Goal: Transaction & Acquisition: Book appointment/travel/reservation

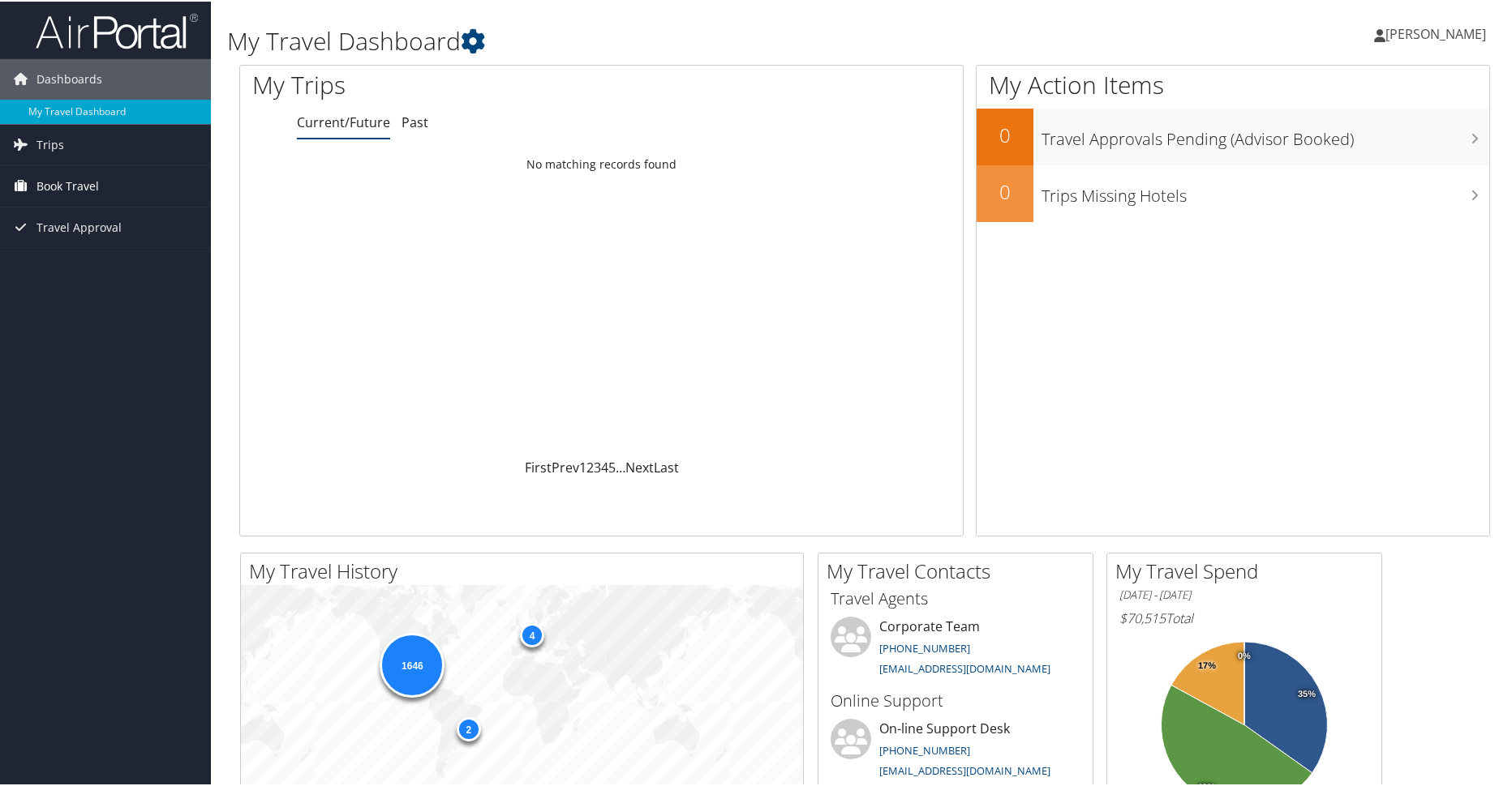
click at [56, 179] on span "Book Travel" at bounding box center [67, 184] width 62 height 40
click at [117, 261] on link "Book/Manage Online Trips" at bounding box center [105, 265] width 211 height 24
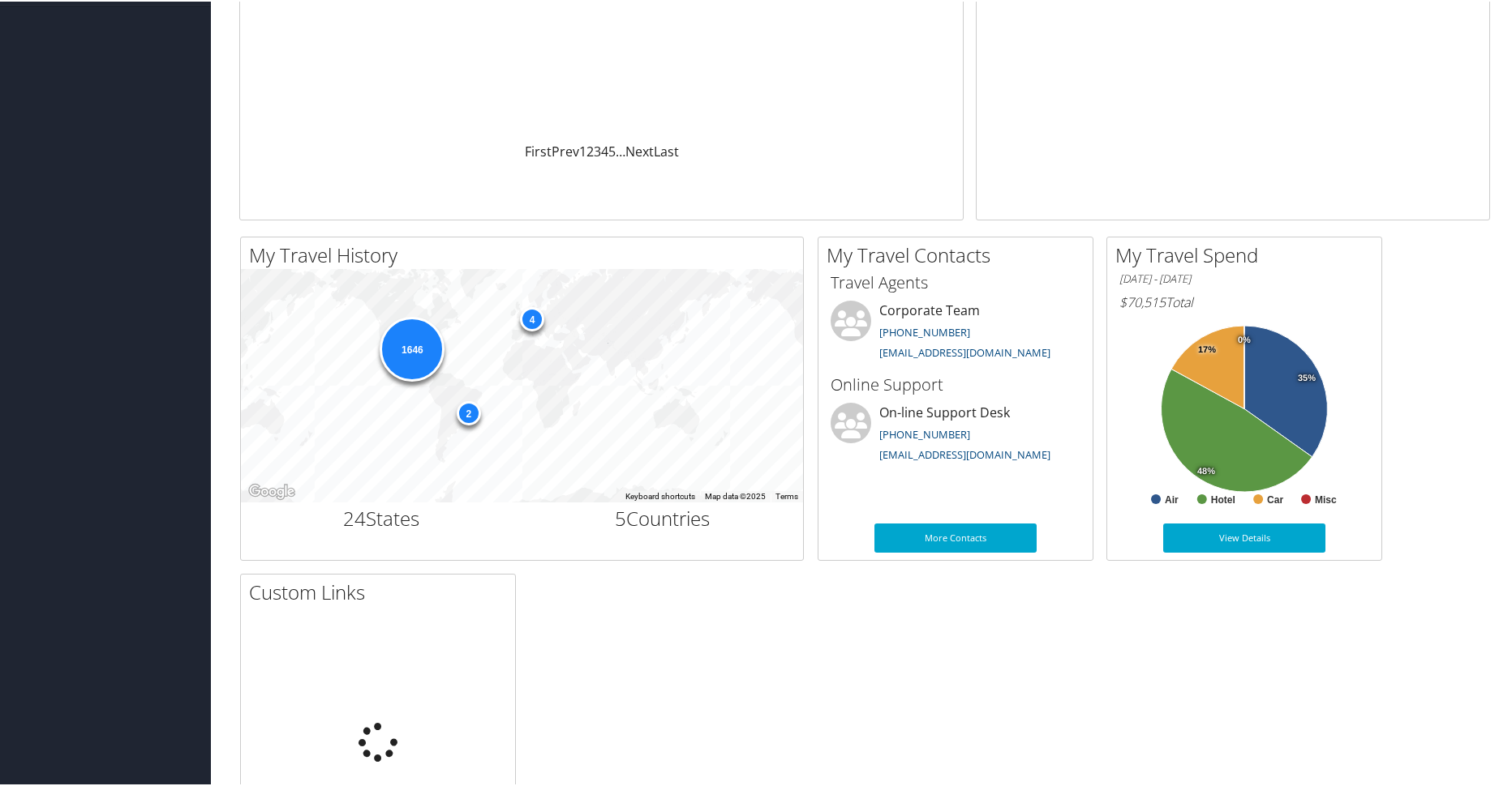
scroll to position [324, 0]
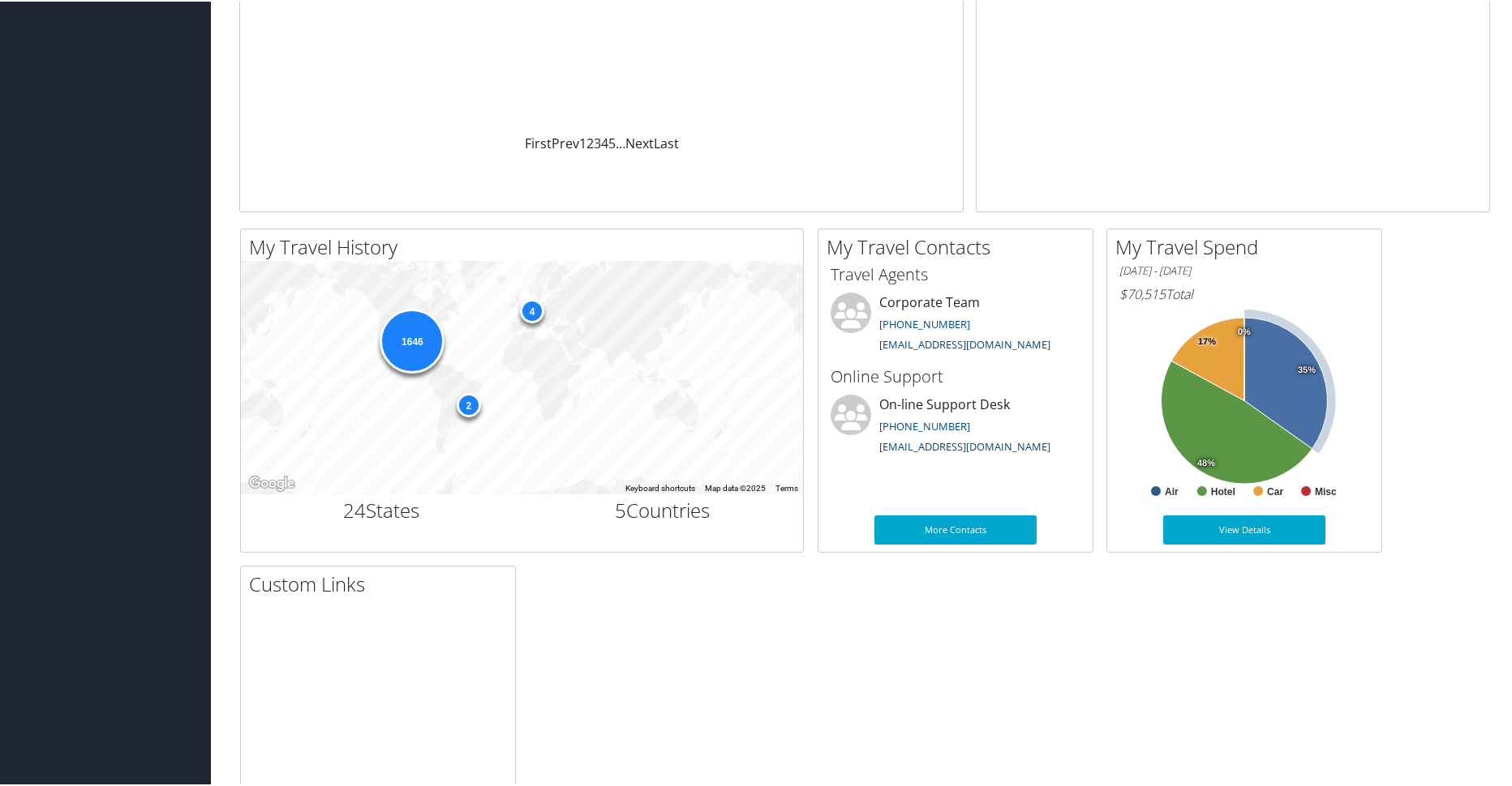
click at [1300, 369] on tspan "35%" at bounding box center [1306, 369] width 18 height 10
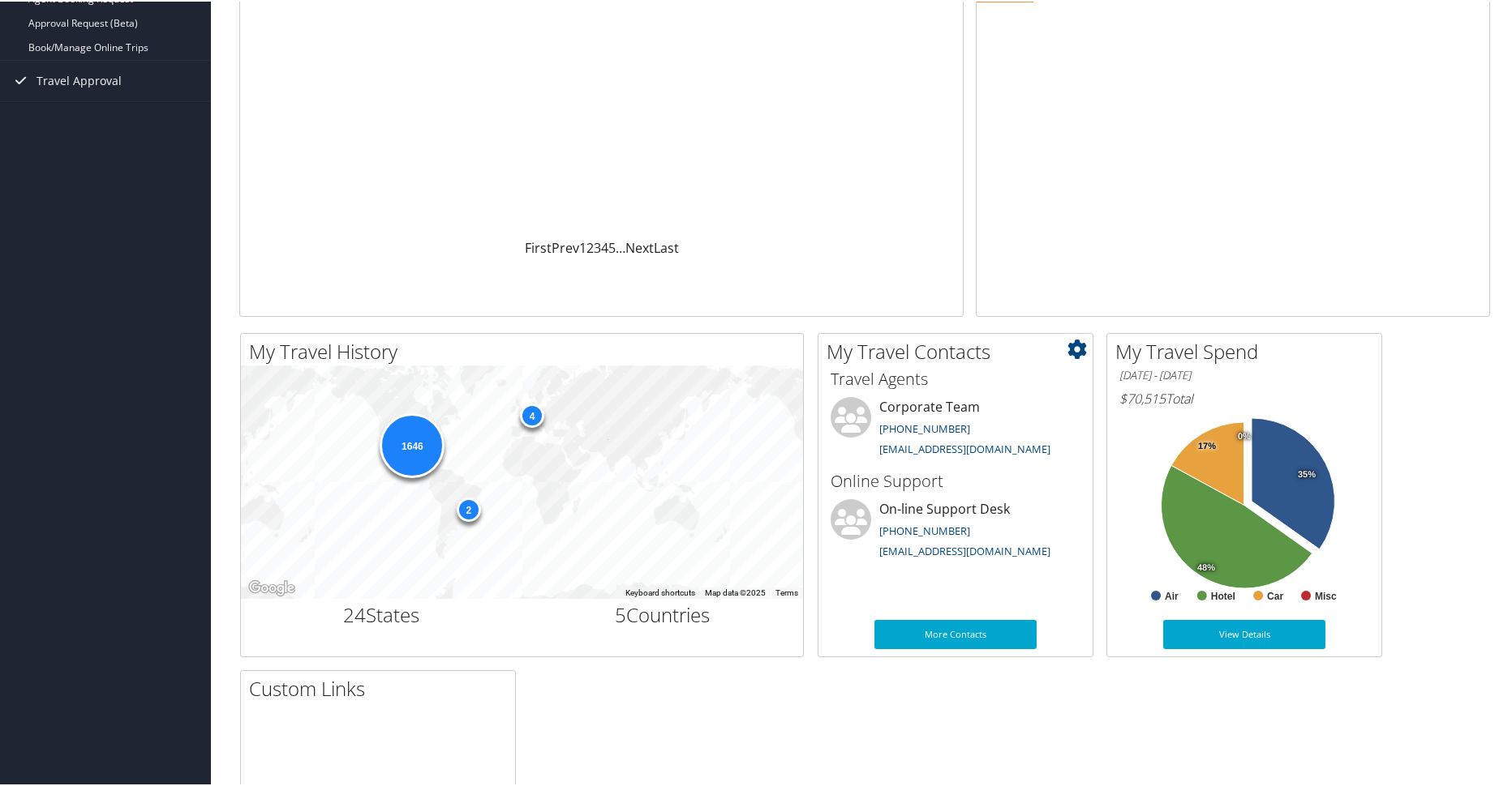
scroll to position [243, 0]
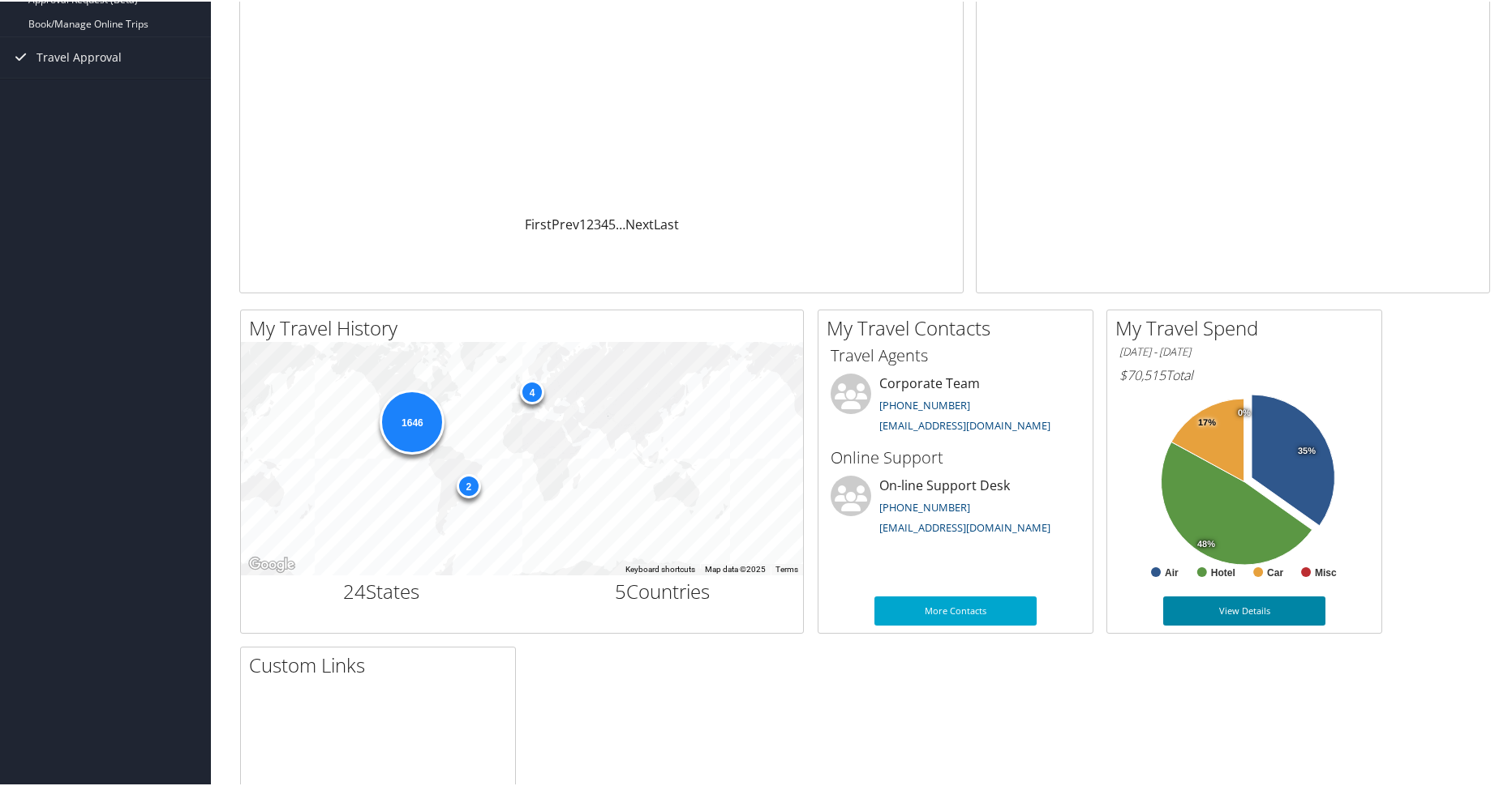
click at [1255, 614] on link "View Details" at bounding box center [1244, 609] width 162 height 29
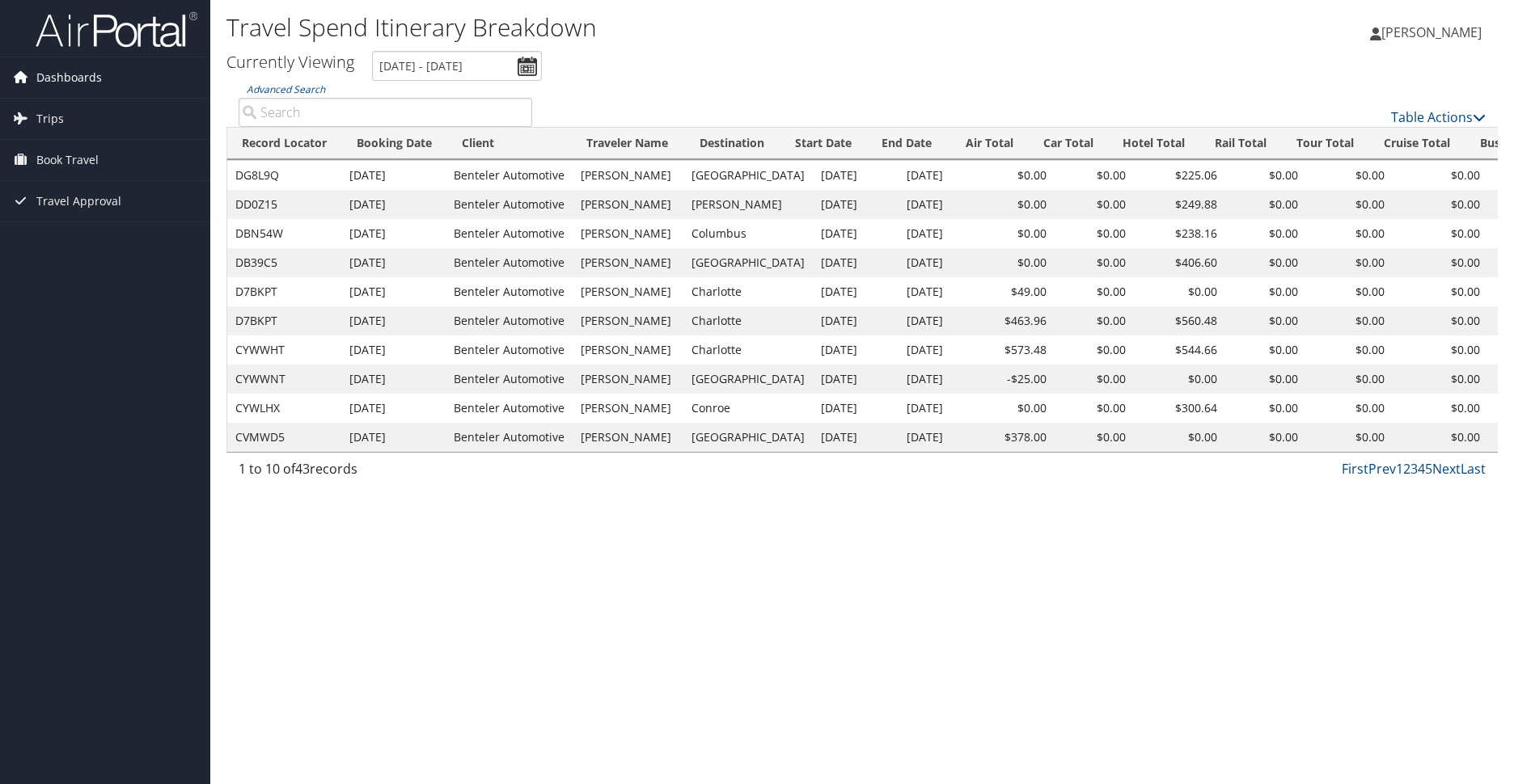
click at [50, 73] on span "Dashboards" at bounding box center [69, 77] width 66 height 40
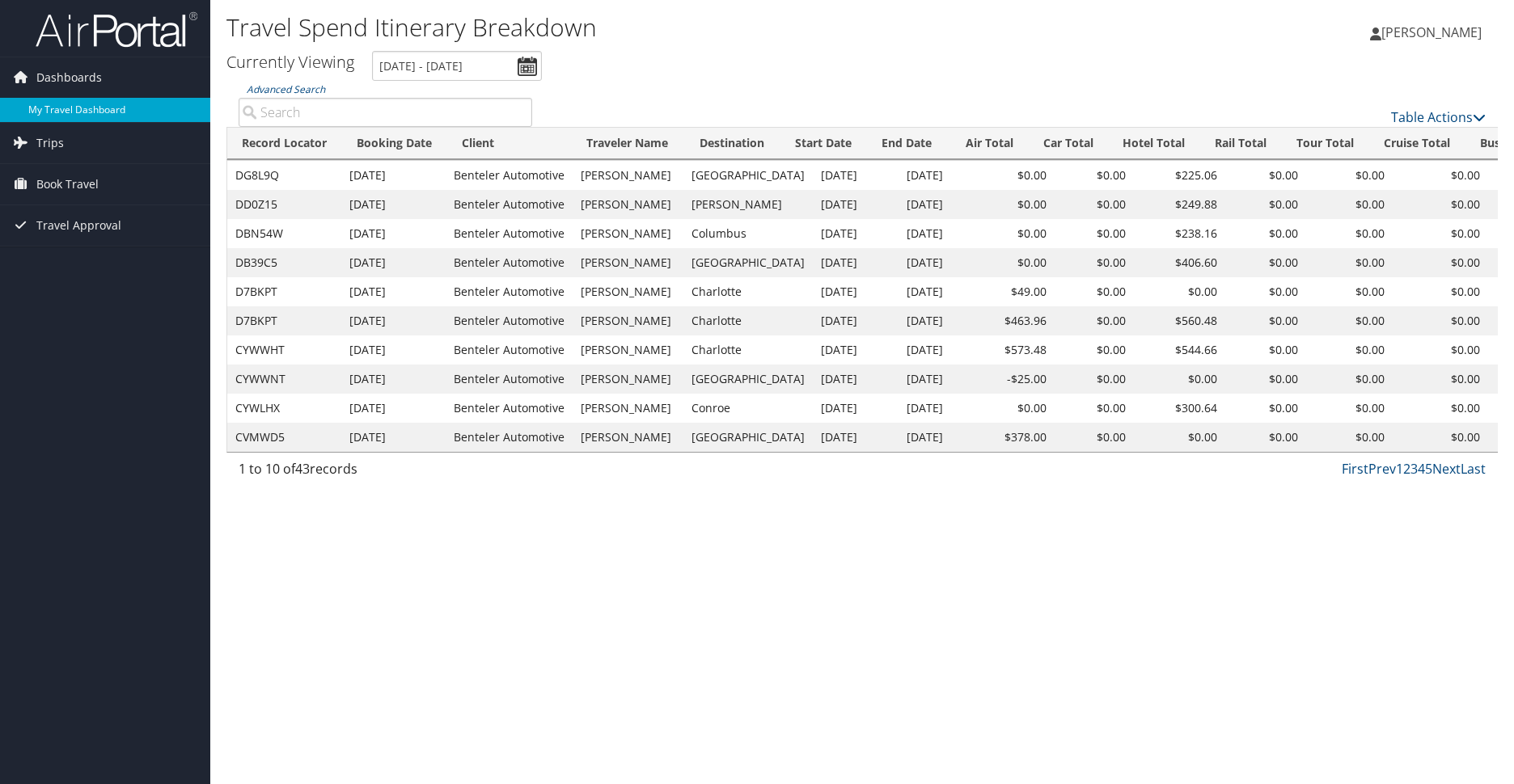
click at [110, 108] on link "My Travel Dashboard" at bounding box center [105, 109] width 210 height 24
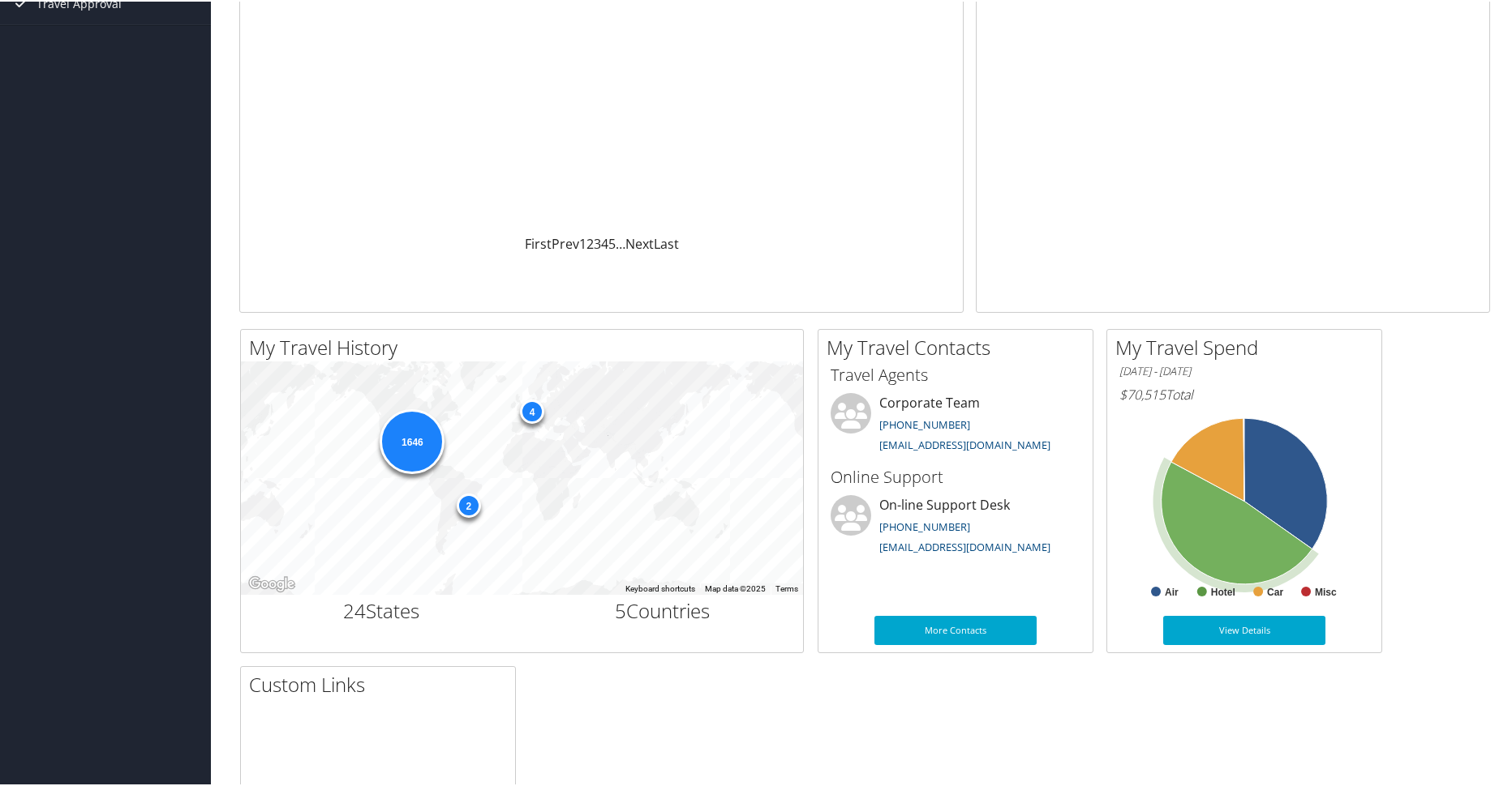
scroll to position [243, 0]
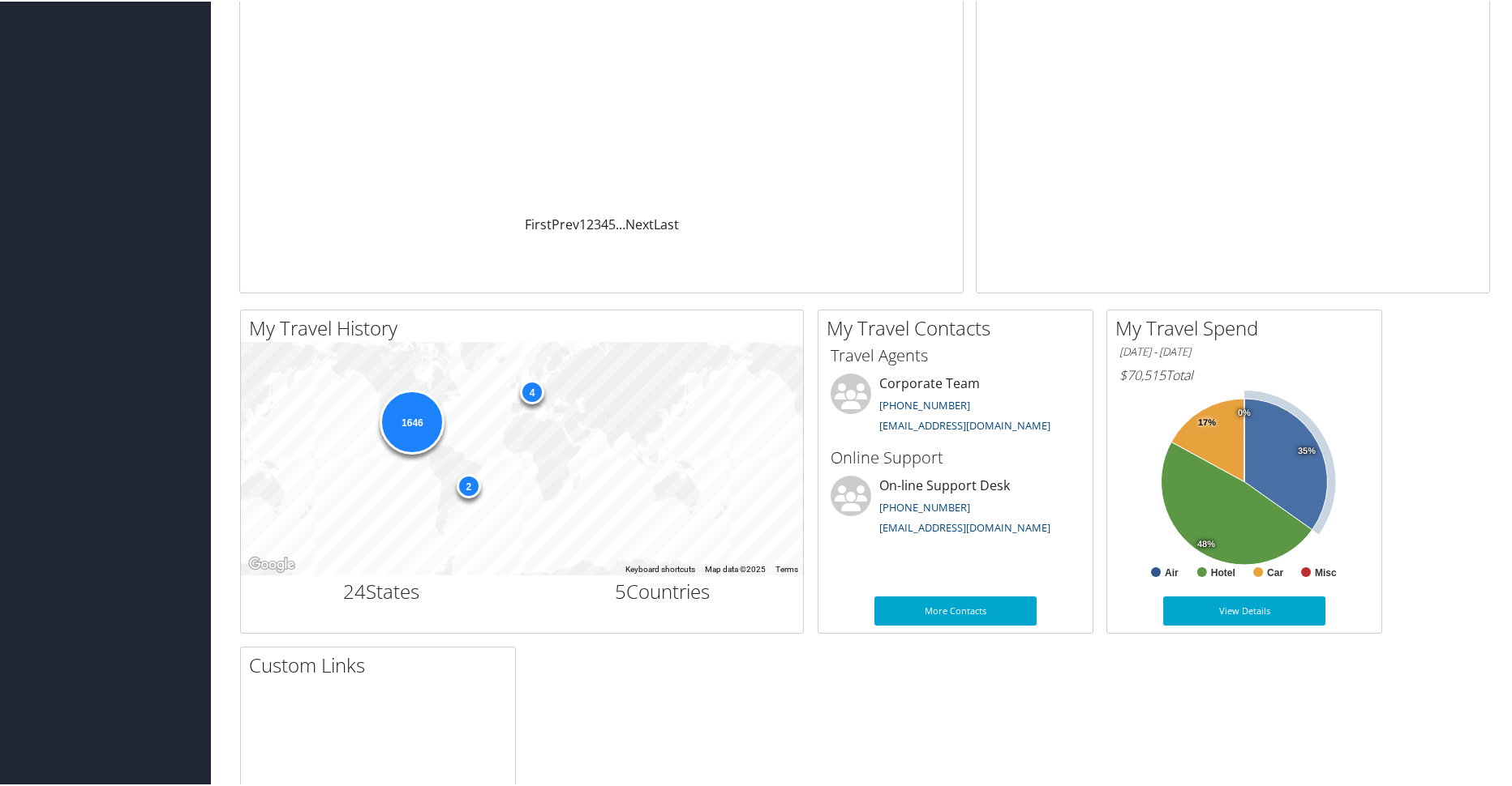
click at [1268, 457] on icon at bounding box center [1285, 463] width 83 height 131
click at [1268, 457] on icon at bounding box center [1288, 462] width 83 height 131
click at [1268, 457] on icon at bounding box center [1285, 463] width 83 height 131
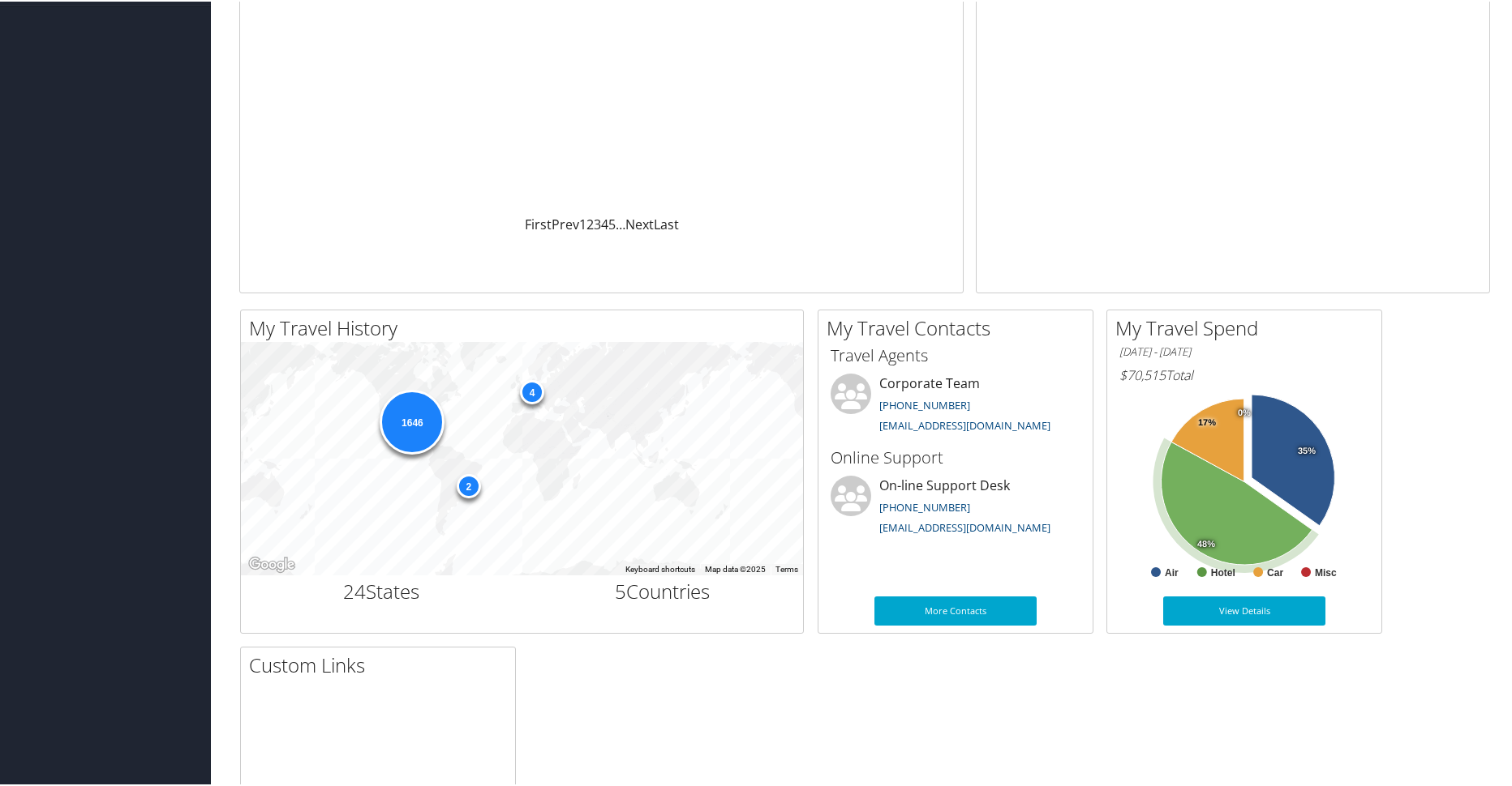
click at [1231, 527] on icon at bounding box center [1236, 501] width 151 height 123
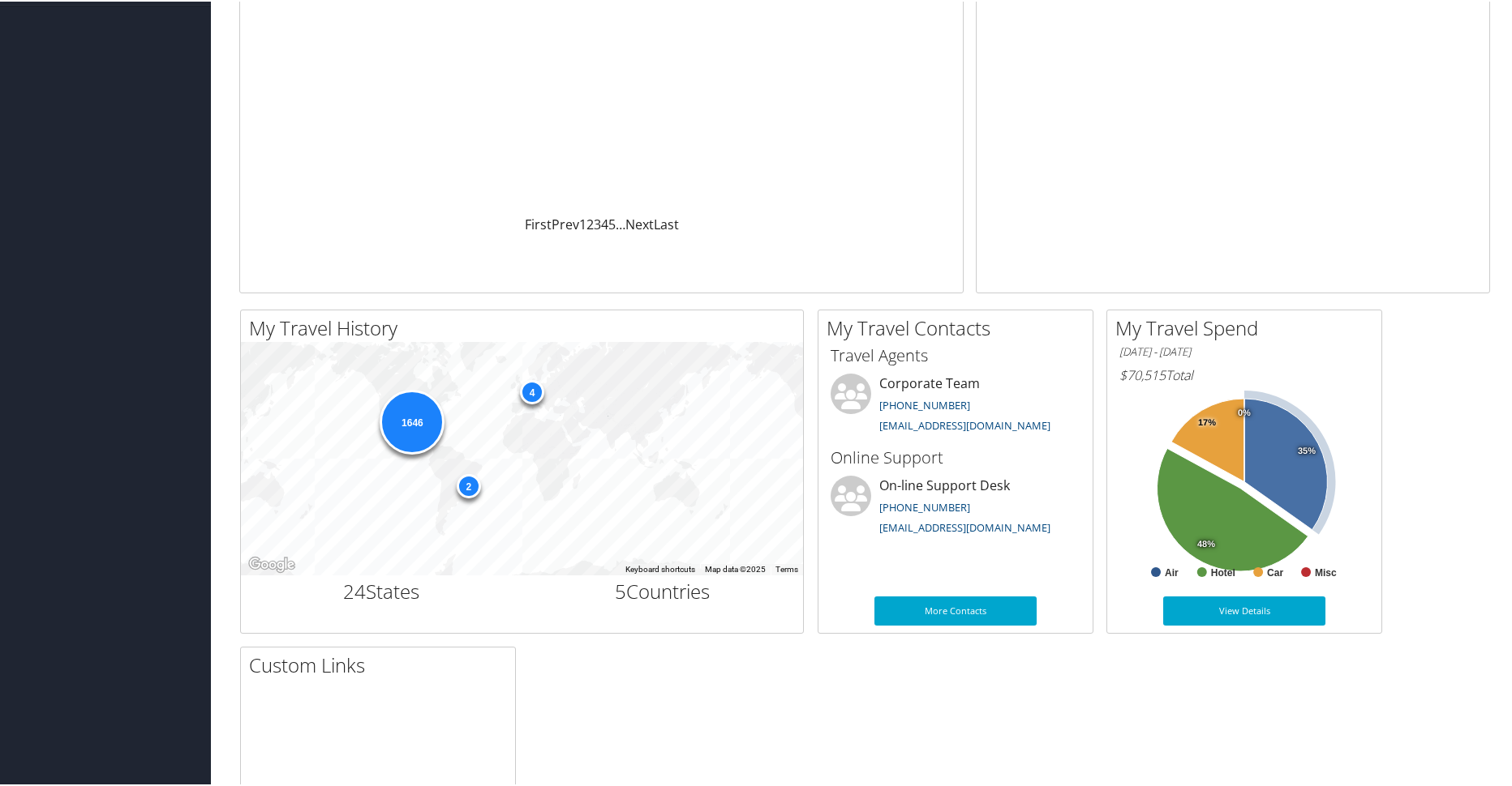
click at [1295, 462] on icon at bounding box center [1285, 463] width 83 height 131
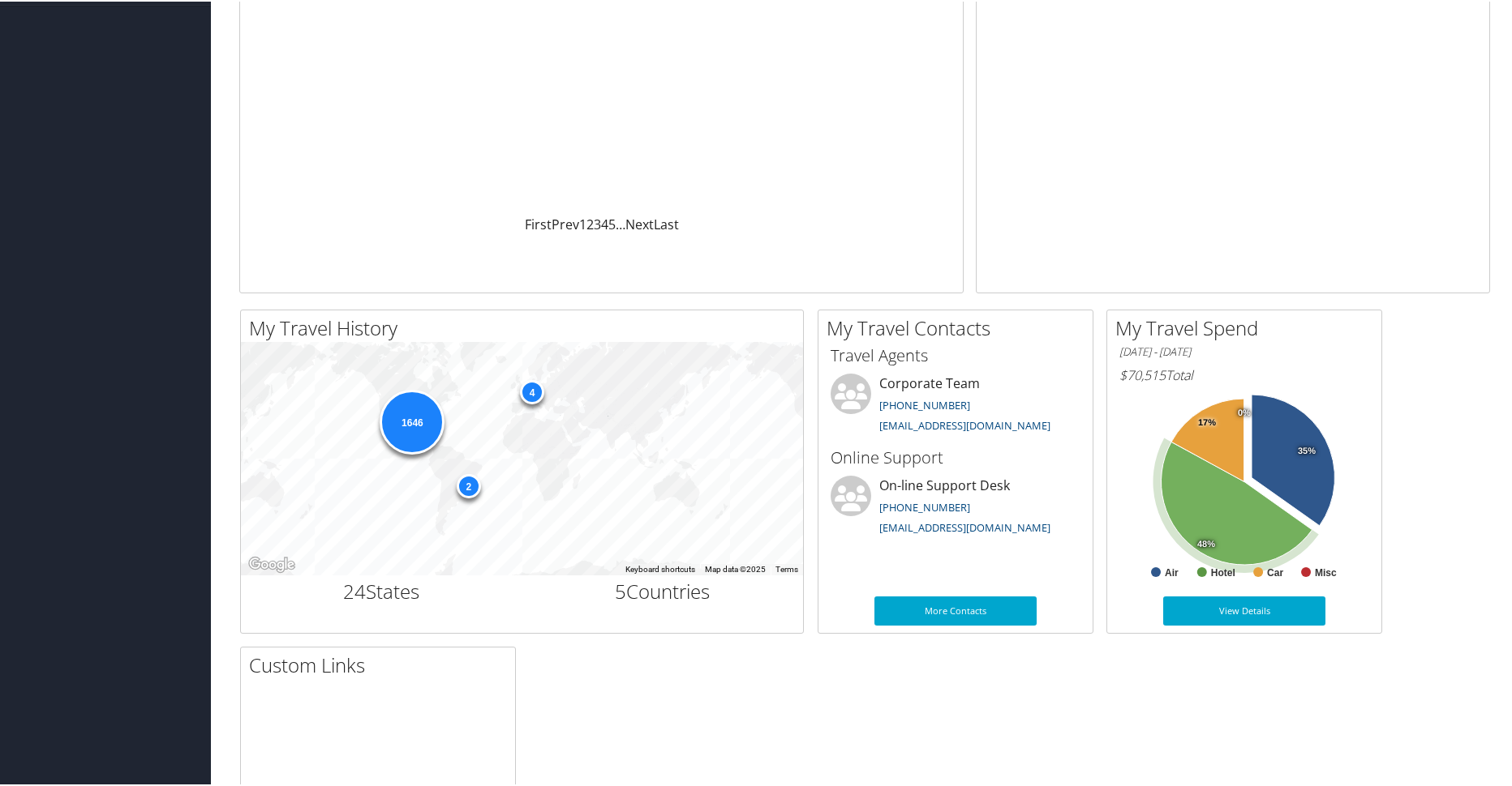
click at [1238, 510] on icon at bounding box center [1236, 501] width 151 height 123
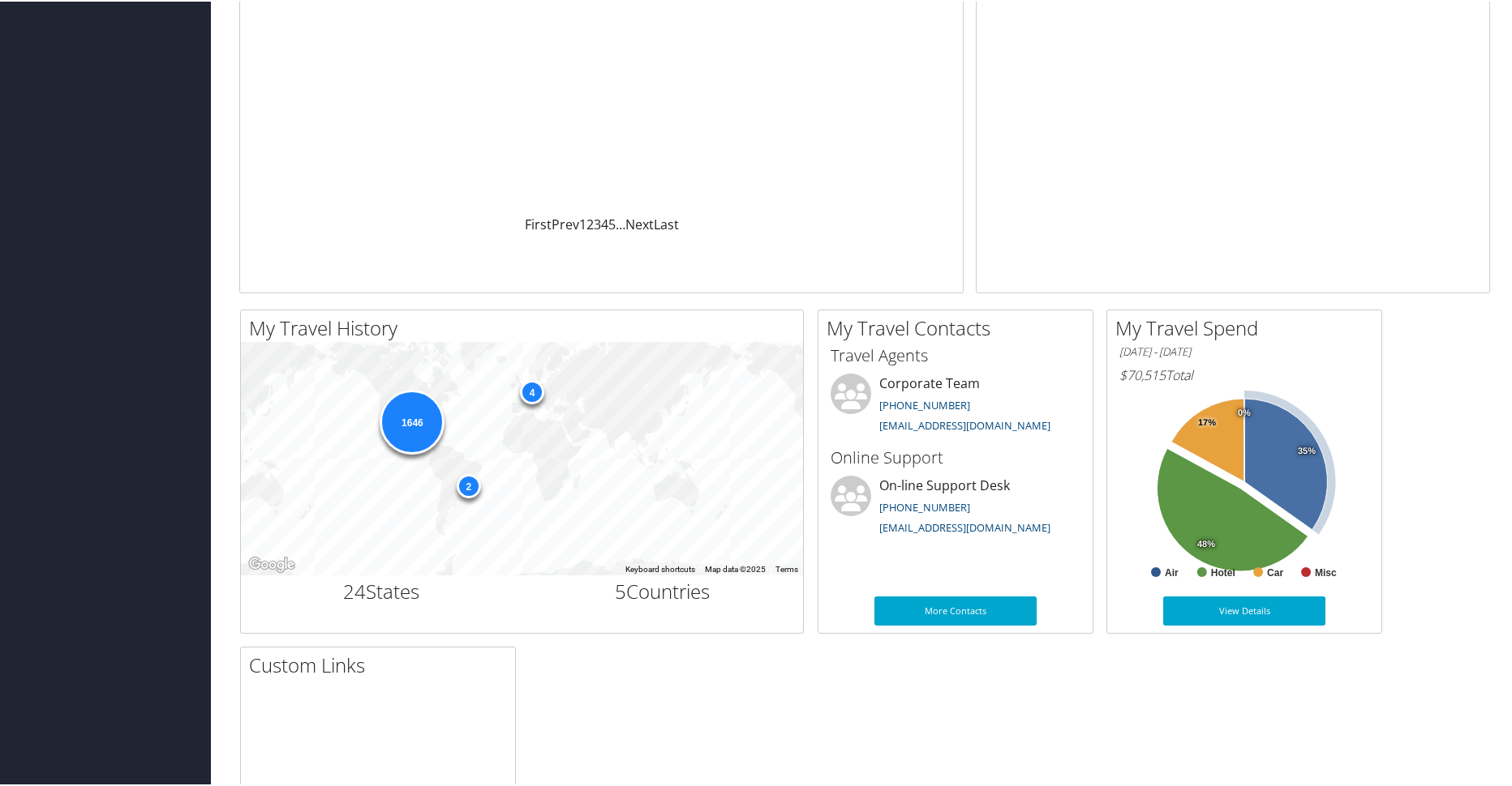
click at [1276, 453] on icon at bounding box center [1285, 463] width 83 height 131
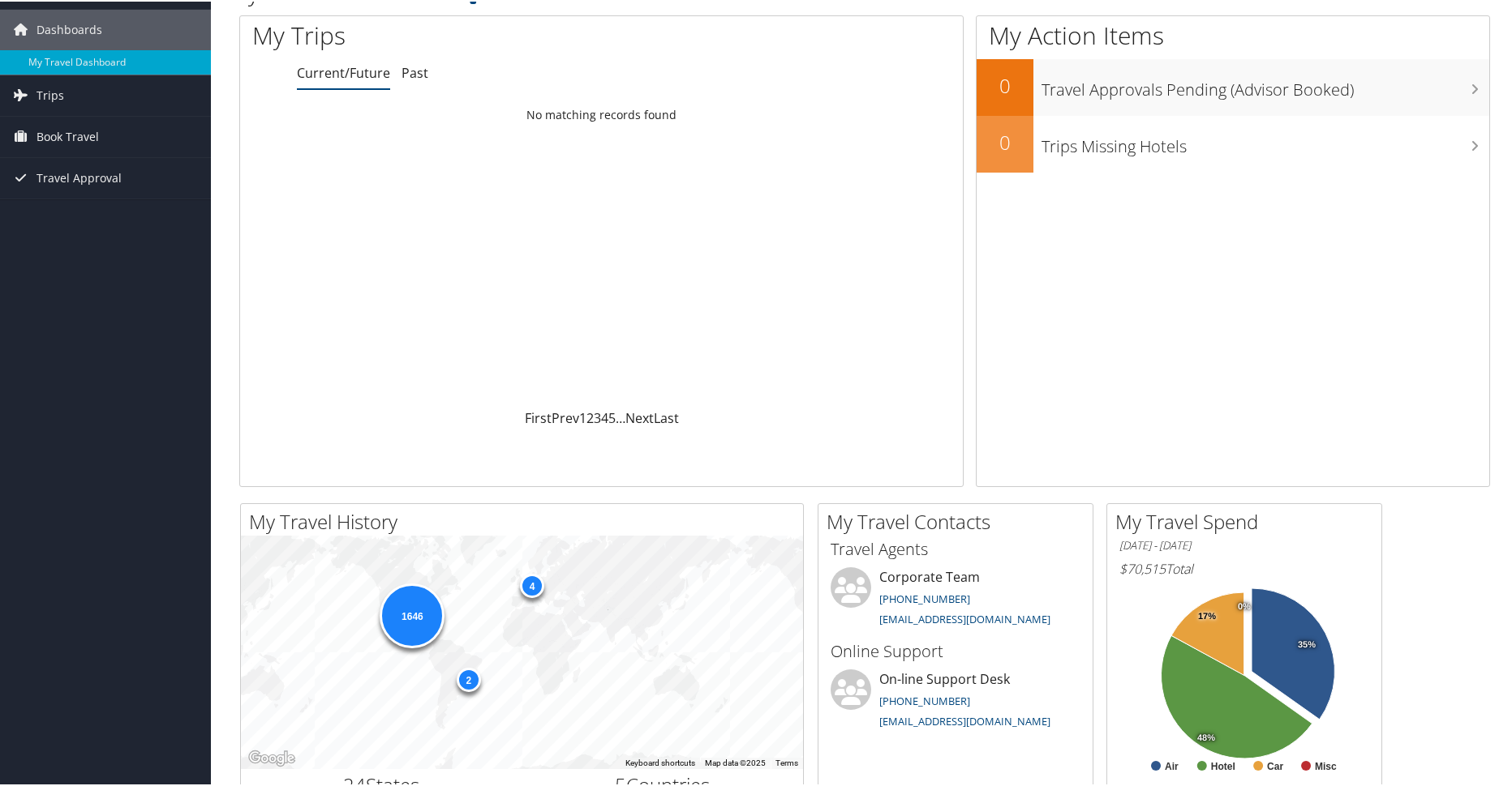
scroll to position [0, 0]
